Goal: Communication & Community: Answer question/provide support

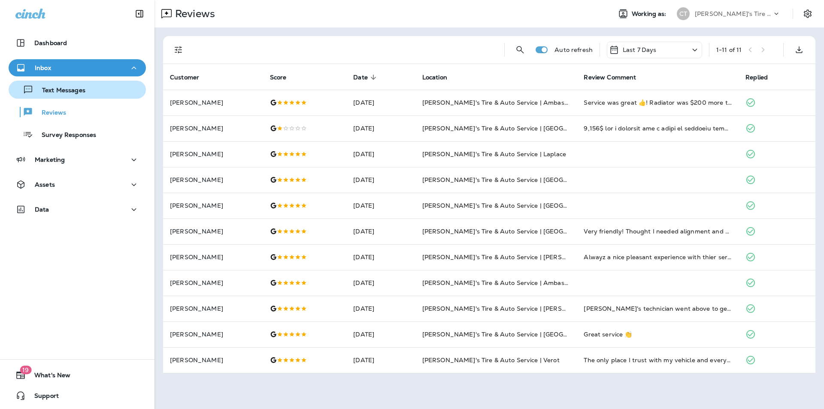
click at [78, 94] on p "Text Messages" at bounding box center [59, 91] width 52 height 8
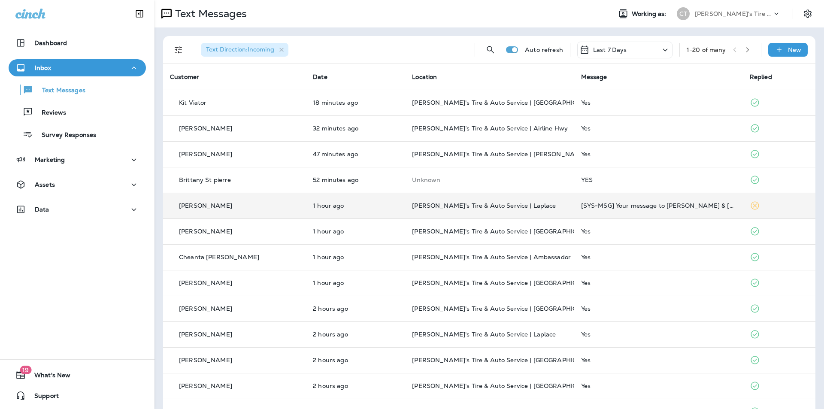
click at [525, 205] on p "[PERSON_NAME]'s Tire & Auto Service | Laplace" at bounding box center [489, 205] width 155 height 7
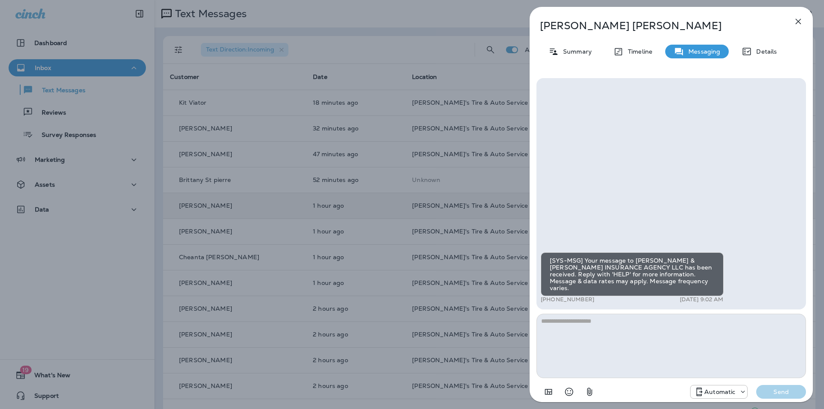
click at [799, 20] on icon "button" at bounding box center [798, 22] width 6 height 6
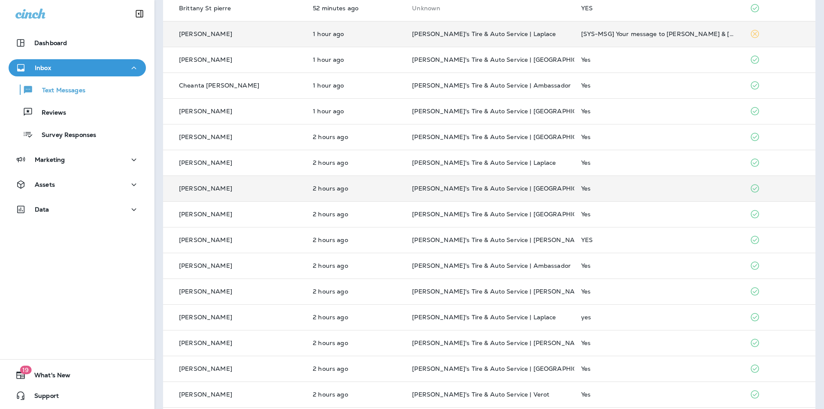
scroll to position [205, 0]
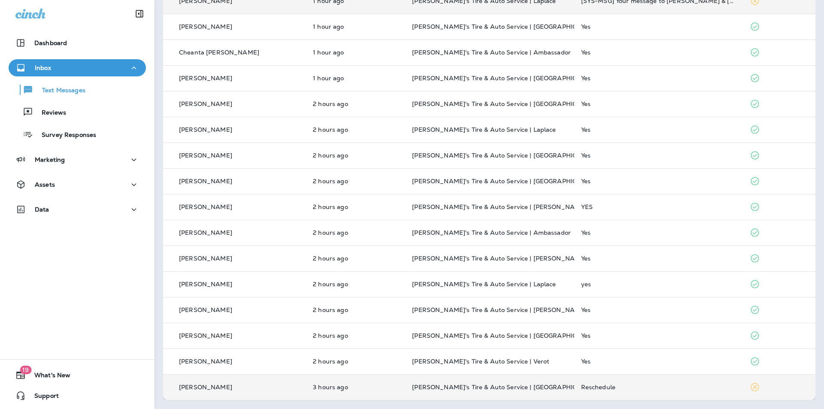
click at [645, 386] on div "Reschedule" at bounding box center [658, 387] width 155 height 7
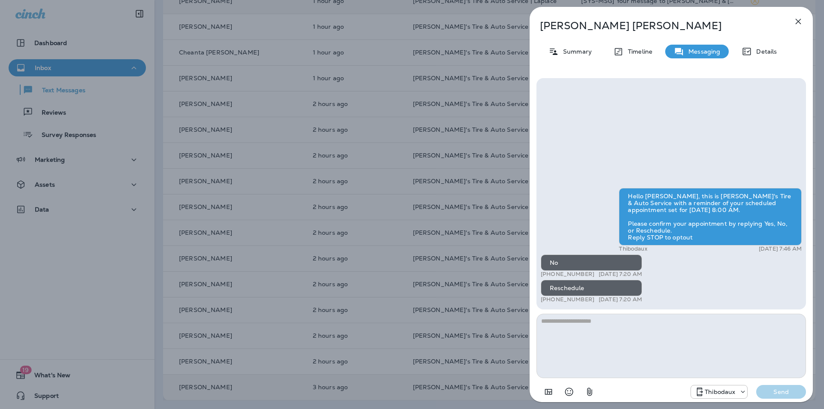
drag, startPoint x: 592, startPoint y: 274, endPoint x: 548, endPoint y: 274, distance: 43.8
click at [548, 274] on div "+1 (985) 438-9940 Aug 21, 2025 7:20 AM" at bounding box center [591, 274] width 101 height 7
copy p "(985) 438-9940"
click at [797, 19] on icon "button" at bounding box center [798, 21] width 10 height 10
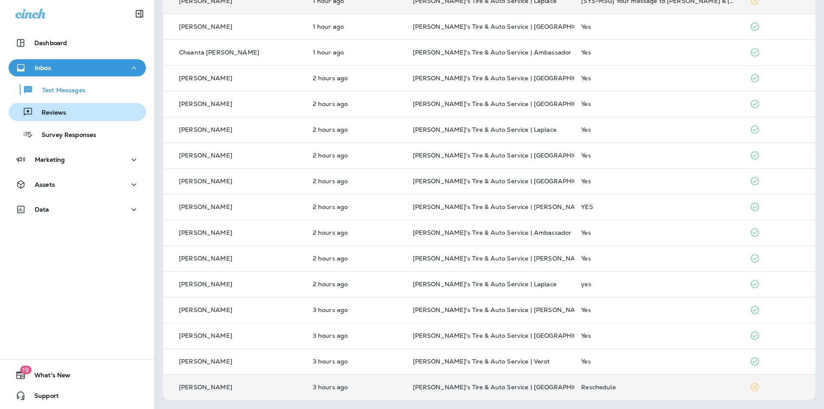
click at [66, 115] on div "Reviews" at bounding box center [77, 112] width 130 height 13
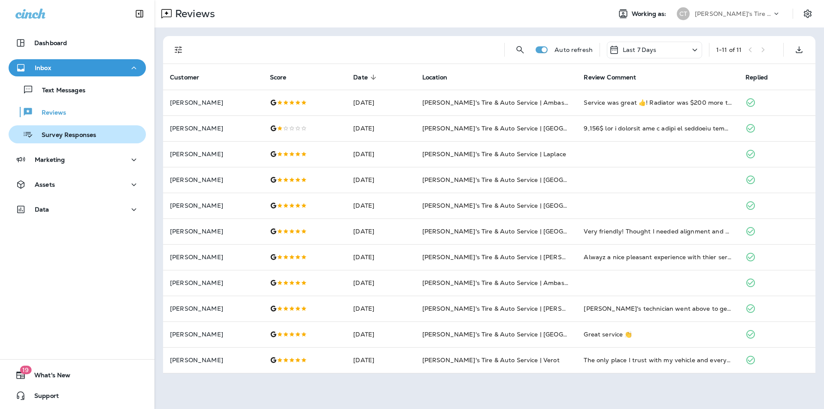
click at [63, 136] on p "Survey Responses" at bounding box center [64, 135] width 63 height 8
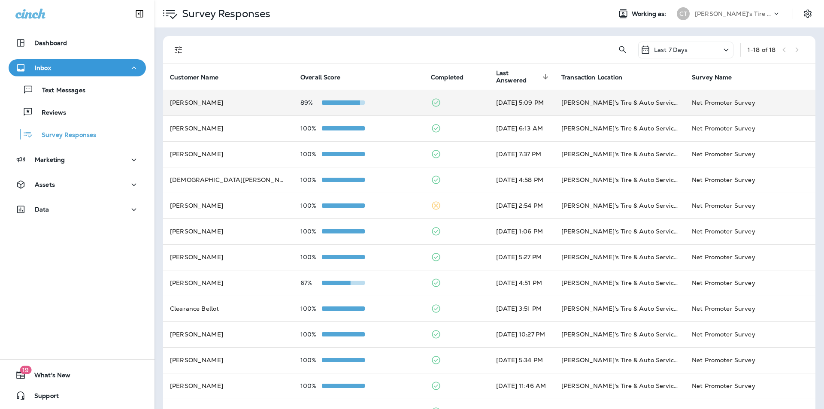
click at [390, 100] on div "89%" at bounding box center [358, 102] width 117 height 7
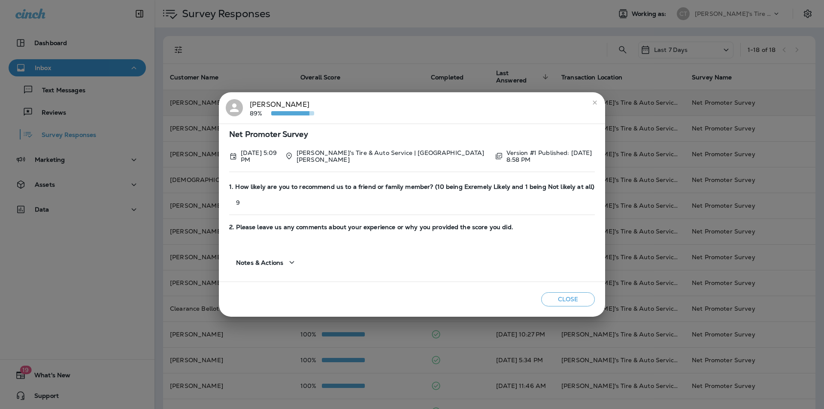
click at [595, 103] on icon "close" at bounding box center [594, 102] width 4 height 4
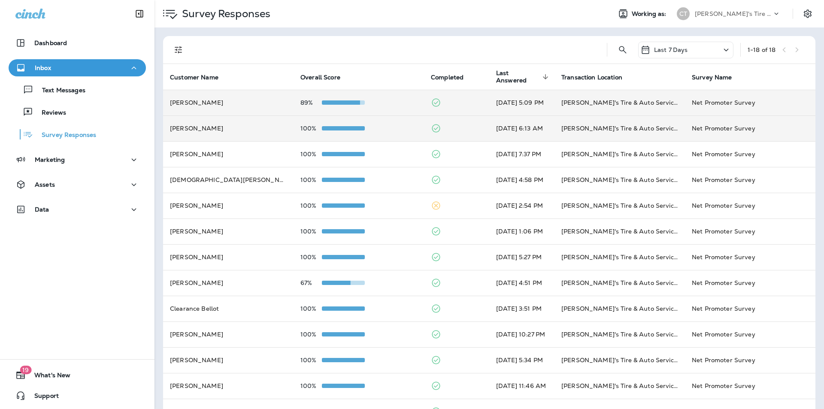
click at [386, 127] on div "100%" at bounding box center [358, 128] width 117 height 7
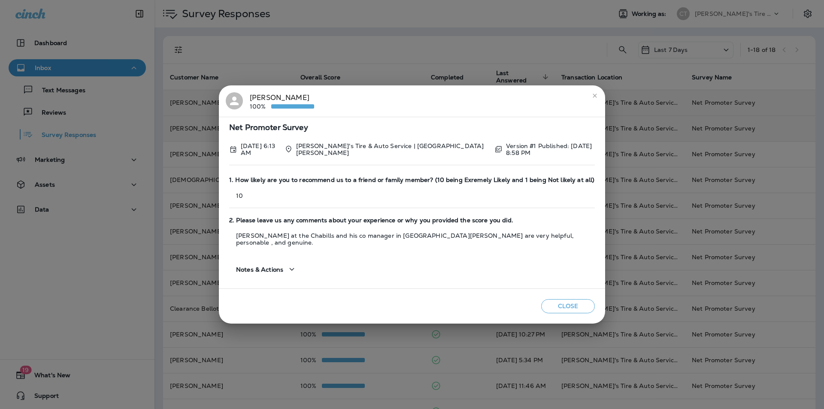
click at [595, 99] on icon "close" at bounding box center [594, 95] width 7 height 7
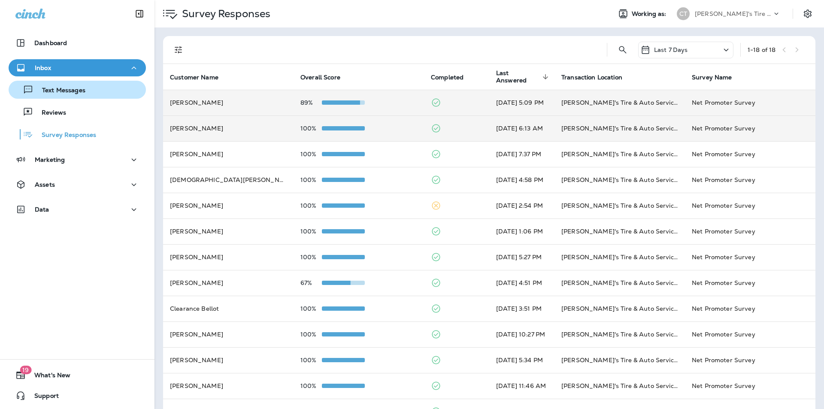
click at [71, 90] on p "Text Messages" at bounding box center [59, 91] width 52 height 8
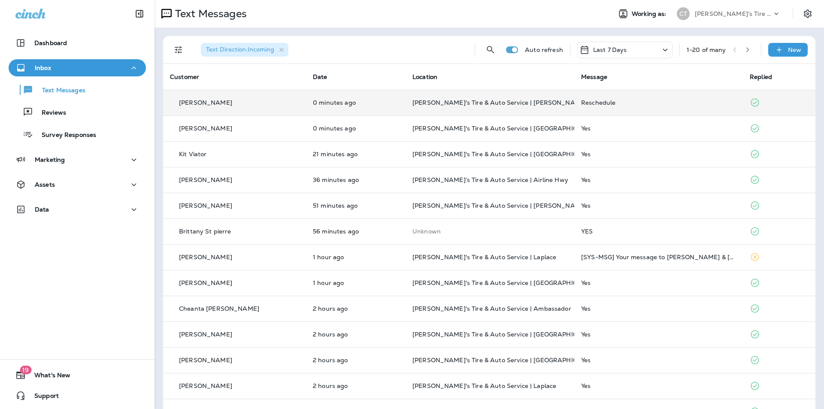
click at [644, 104] on div "Reschedule" at bounding box center [658, 102] width 155 height 7
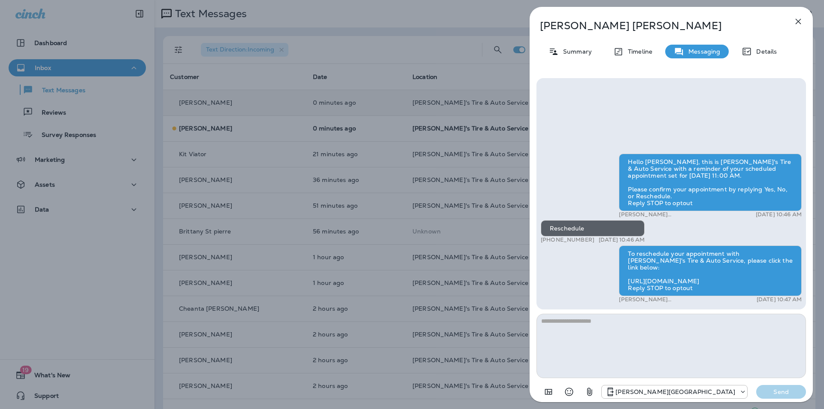
click at [638, 13] on div "Seth Barr Summary Timeline Messaging Details Hello Seth, this is Chabill's Tire…" at bounding box center [670, 207] width 283 height 400
click at [801, 23] on icon "button" at bounding box center [798, 21] width 10 height 10
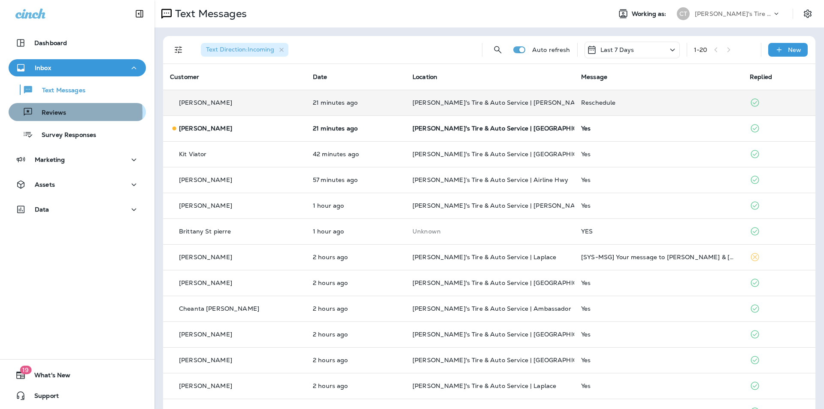
drag, startPoint x: 49, startPoint y: 113, endPoint x: 79, endPoint y: 112, distance: 30.1
click at [49, 113] on p "Reviews" at bounding box center [49, 113] width 33 height 8
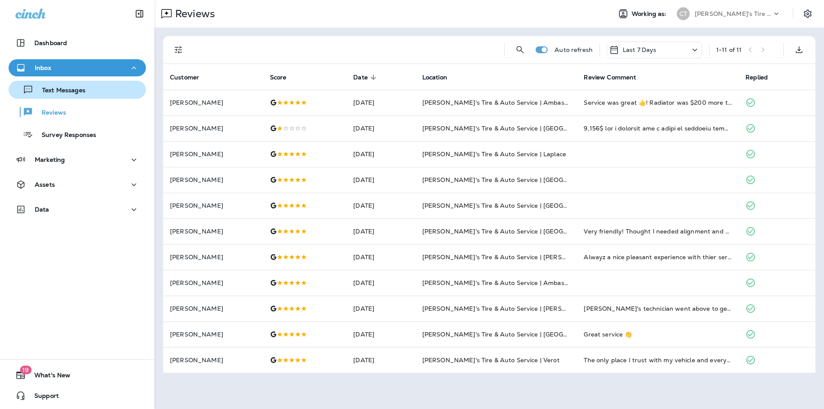
click at [77, 92] on p "Text Messages" at bounding box center [59, 91] width 52 height 8
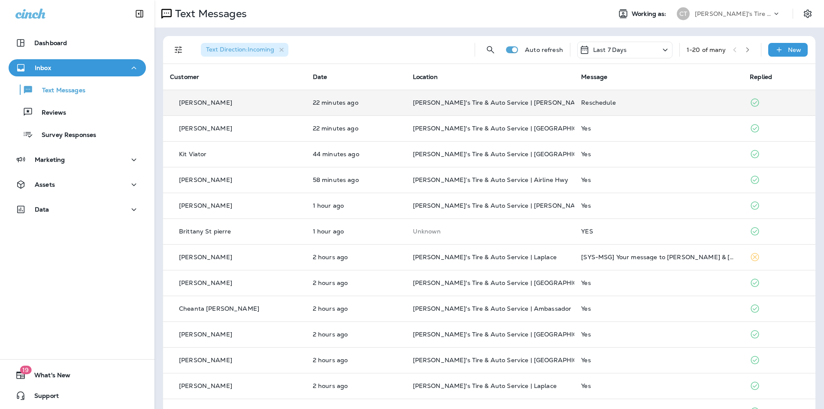
click at [674, 105] on div "Reschedule" at bounding box center [658, 102] width 155 height 7
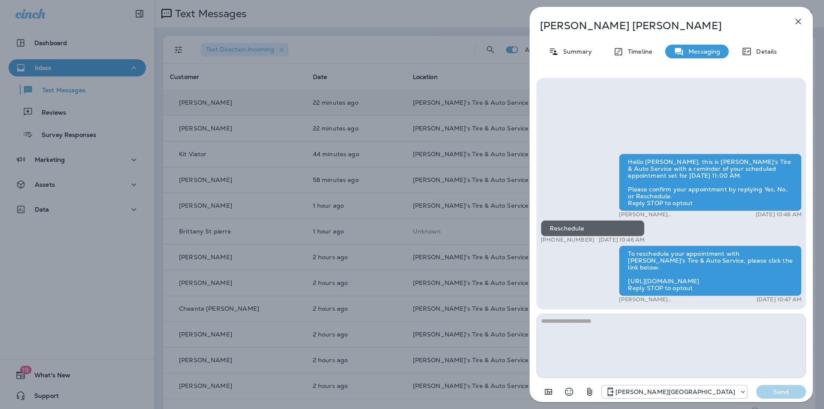
drag, startPoint x: 591, startPoint y: 245, endPoint x: 548, endPoint y: 248, distance: 42.6
click at [548, 243] on div "+1 (225) 685-9364 Aug 21, 2025 10:46 AM" at bounding box center [593, 239] width 104 height 7
copy p "(225) 685-9364"
click at [570, 324] on textarea at bounding box center [670, 346] width 269 height 64
drag, startPoint x: 571, startPoint y: 317, endPoint x: 576, endPoint y: 332, distance: 15.6
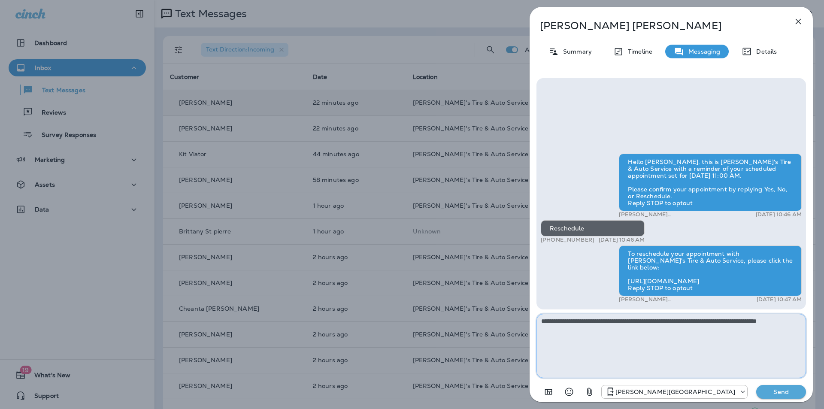
click at [571, 317] on textarea "**********" at bounding box center [670, 346] width 269 height 64
type textarea "**********"
click at [782, 391] on p "Send" at bounding box center [781, 392] width 36 height 8
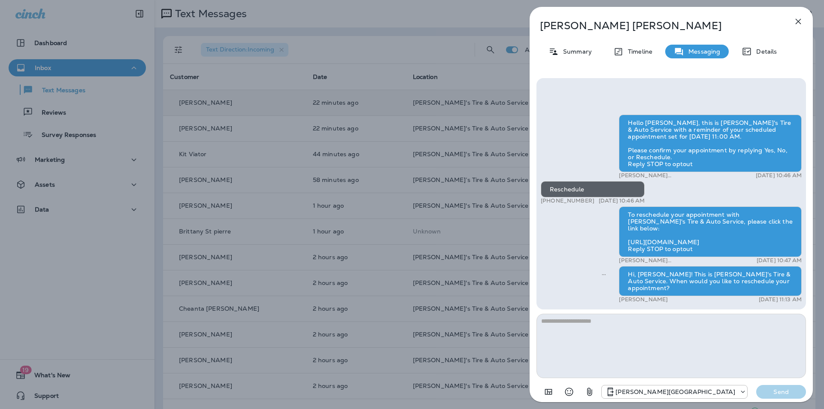
click at [368, 48] on div "Seth Barr Summary Timeline Messaging Details Hello Seth, this is Chabill's Tire…" at bounding box center [412, 204] width 824 height 409
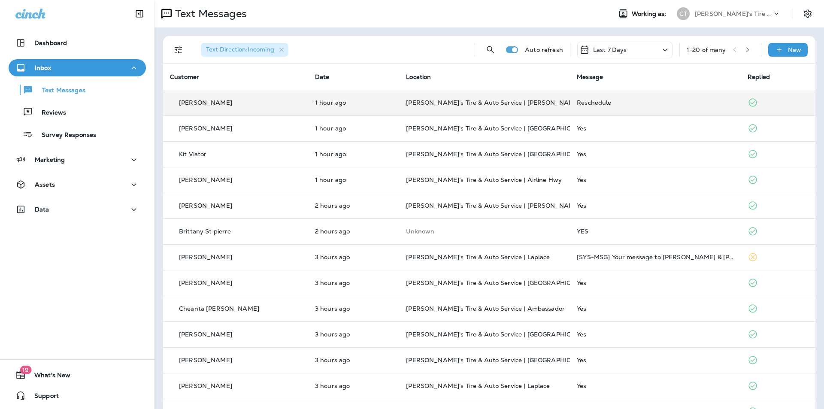
click at [635, 100] on div "Reschedule" at bounding box center [655, 102] width 157 height 7
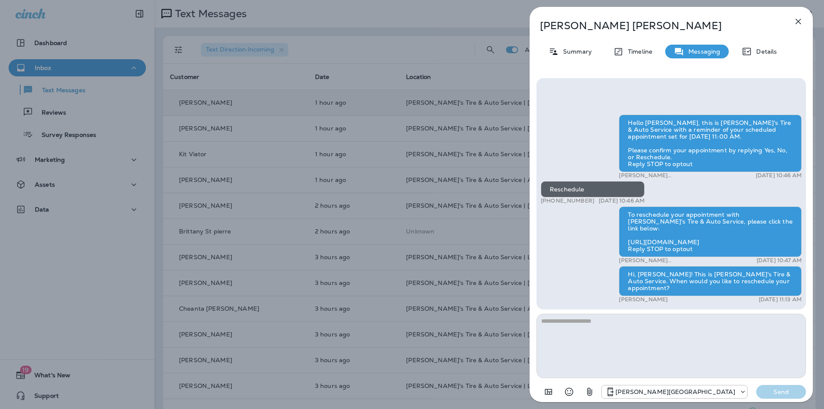
click at [800, 21] on icon "button" at bounding box center [798, 21] width 10 height 10
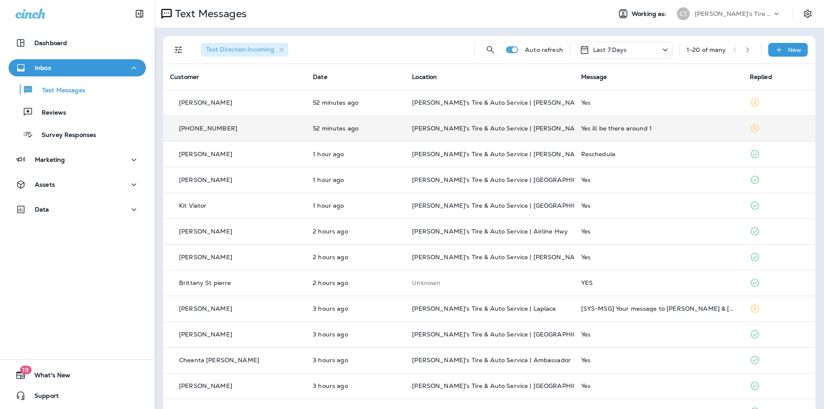
click at [665, 128] on div "Yes ill be there around 1" at bounding box center [658, 128] width 155 height 7
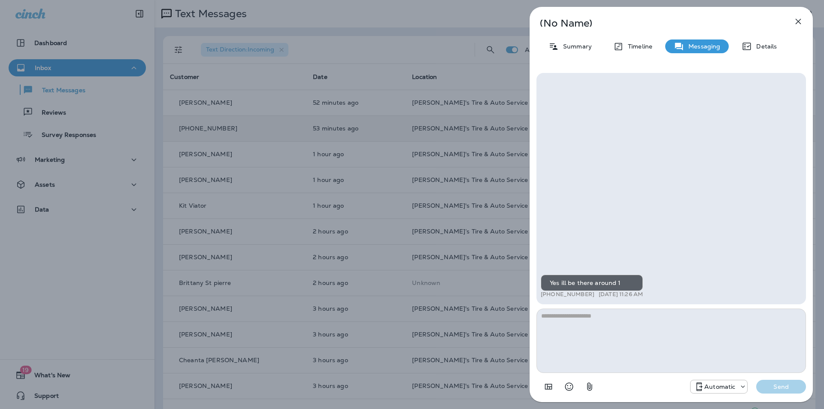
click at [799, 20] on icon "button" at bounding box center [798, 22] width 6 height 6
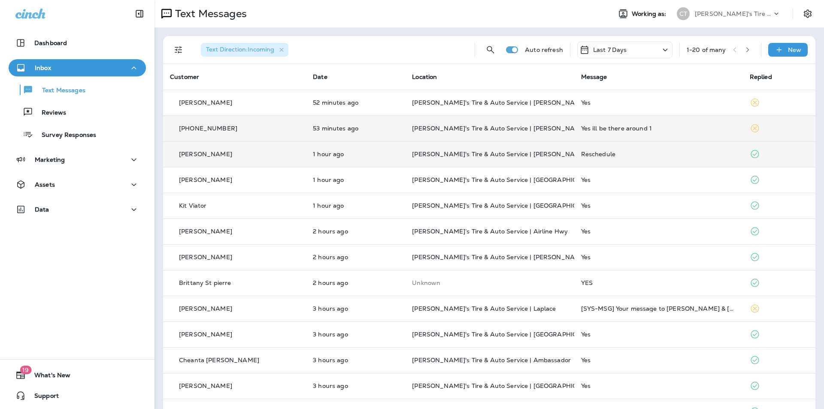
click at [671, 154] on div "Reschedule" at bounding box center [658, 154] width 155 height 7
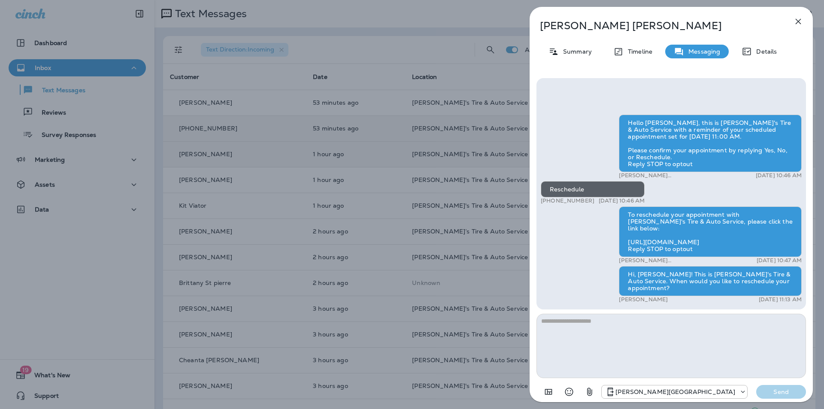
click at [798, 21] on icon "button" at bounding box center [798, 22] width 6 height 6
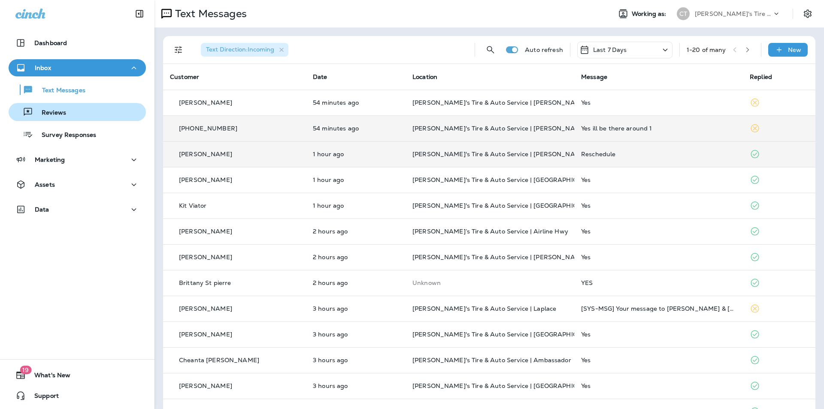
click at [63, 115] on p "Reviews" at bounding box center [49, 113] width 33 height 8
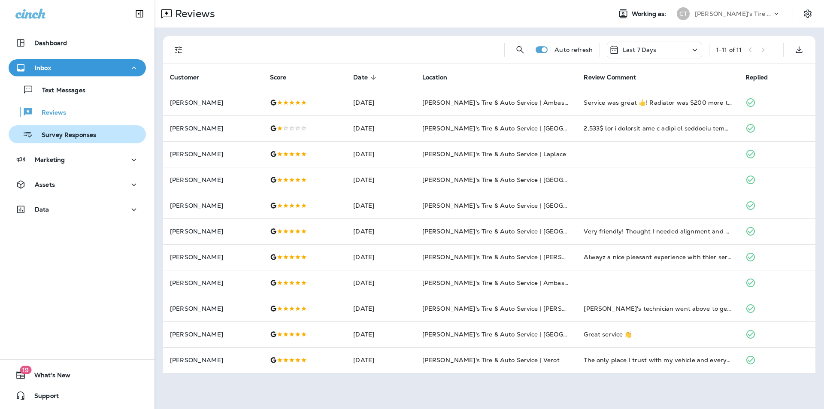
click at [65, 133] on p "Survey Responses" at bounding box center [64, 135] width 63 height 8
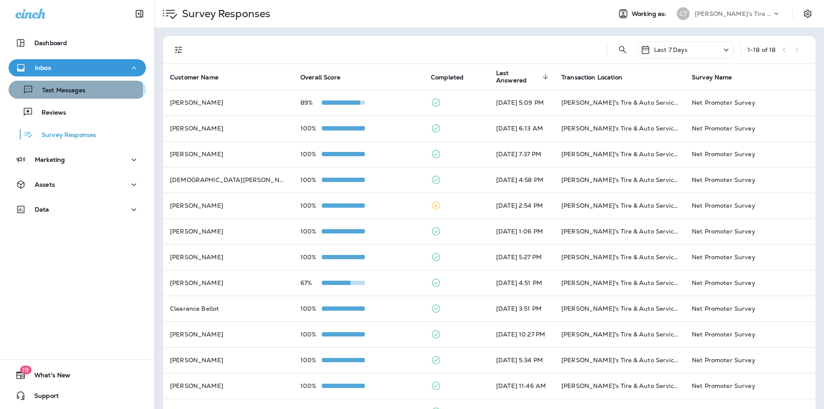
click at [71, 89] on p "Text Messages" at bounding box center [59, 91] width 52 height 8
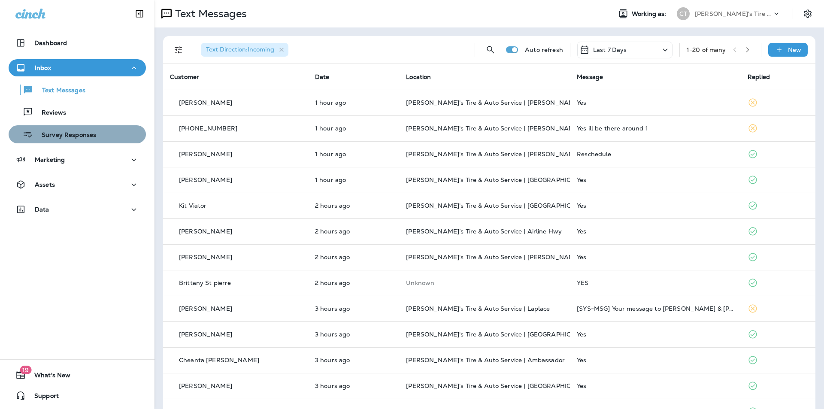
click at [80, 137] on p "Survey Responses" at bounding box center [64, 135] width 63 height 8
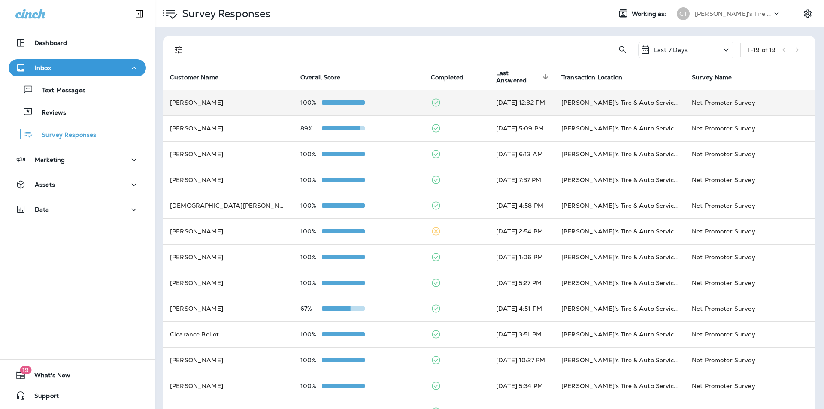
click at [386, 102] on div "100%" at bounding box center [358, 102] width 117 height 7
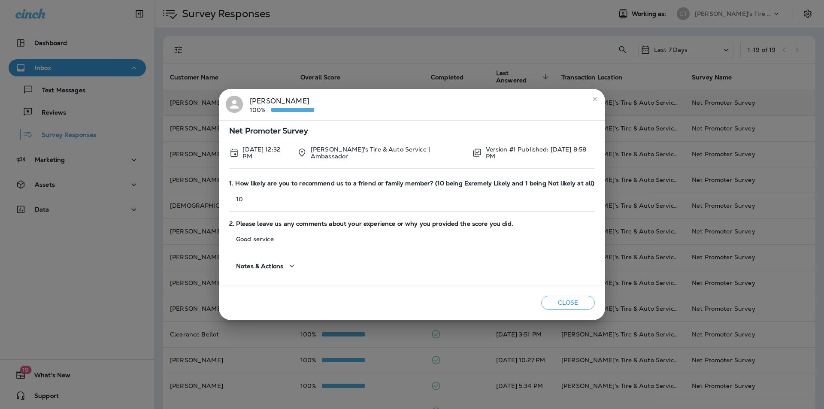
click at [594, 96] on icon "close" at bounding box center [594, 99] width 7 height 7
